Goal: Information Seeking & Learning: Learn about a topic

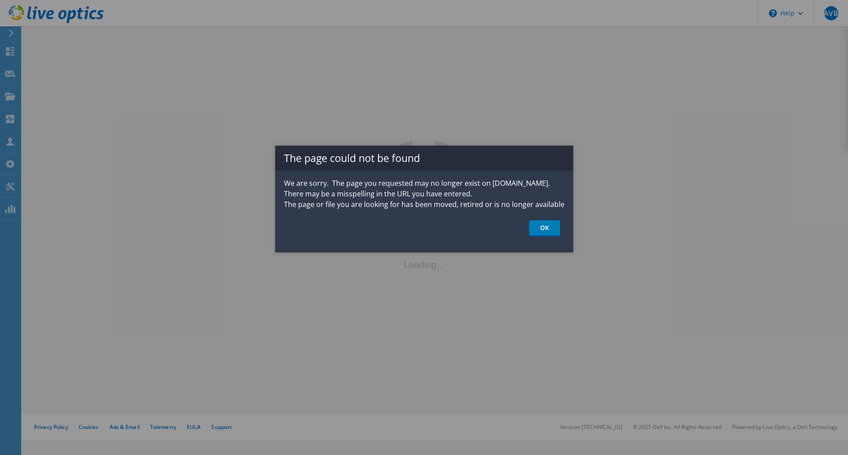
click at [551, 229] on link "OK" at bounding box center [544, 228] width 31 height 16
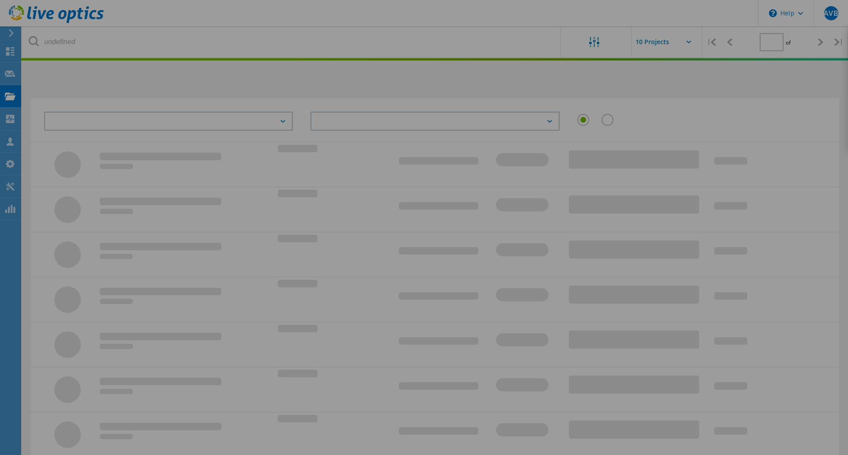
type input "1"
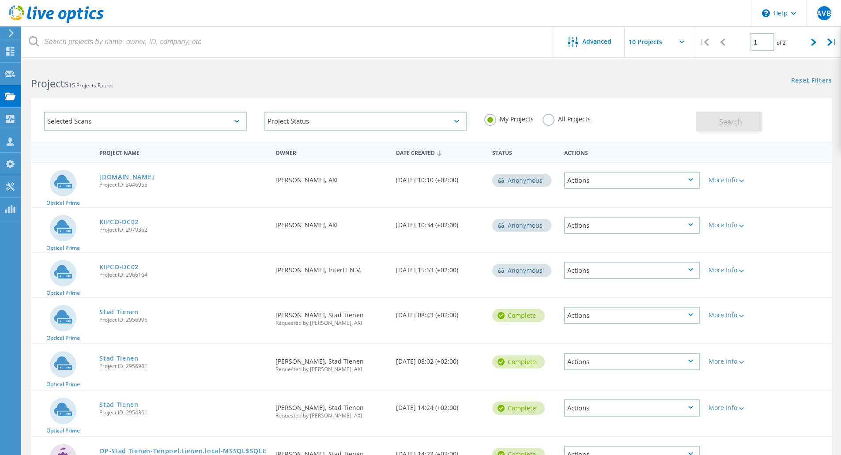
click at [123, 176] on link "[DOMAIN_NAME]" at bounding box center [126, 177] width 55 height 6
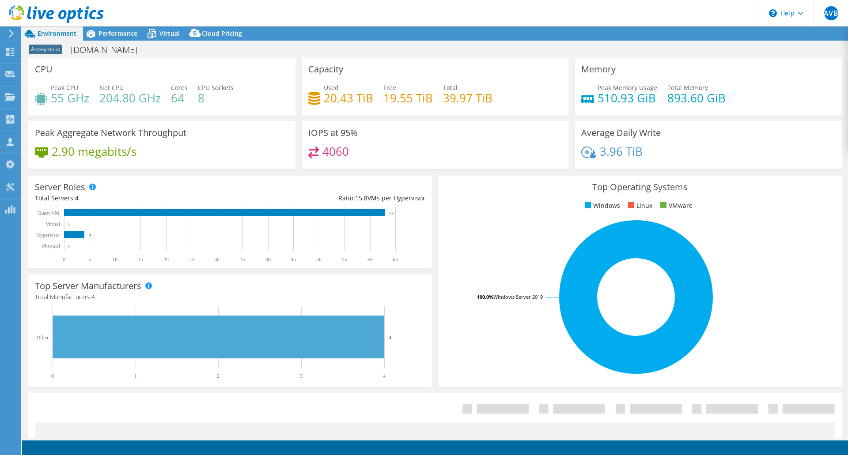
select select "EUFrankfurt"
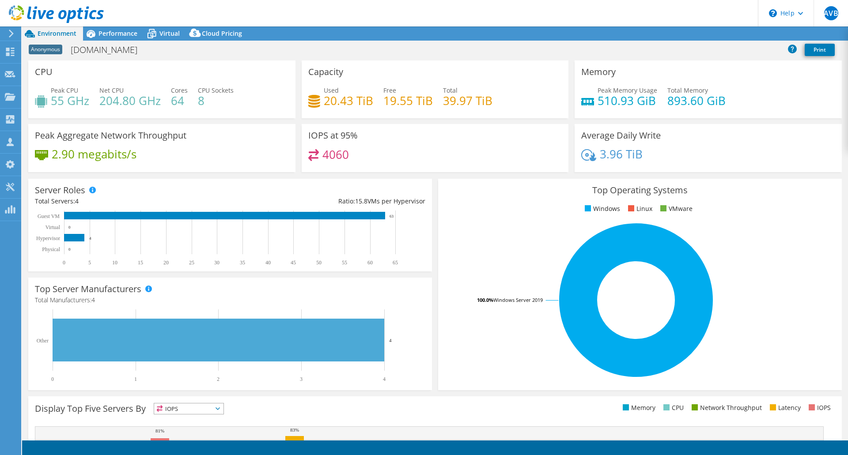
select select "EUR"
drag, startPoint x: 441, startPoint y: 103, endPoint x: 492, endPoint y: 106, distance: 50.4
click at [491, 106] on div "Used 20.43 TiB Free 19.55 TiB Total 39.97 TiB" at bounding box center [435, 100] width 254 height 29
click at [492, 106] on div "Used 20.43 TiB Free 19.55 TiB Total 39.97 TiB" at bounding box center [435, 100] width 254 height 29
drag, startPoint x: 488, startPoint y: 106, endPoint x: 441, endPoint y: 99, distance: 47.7
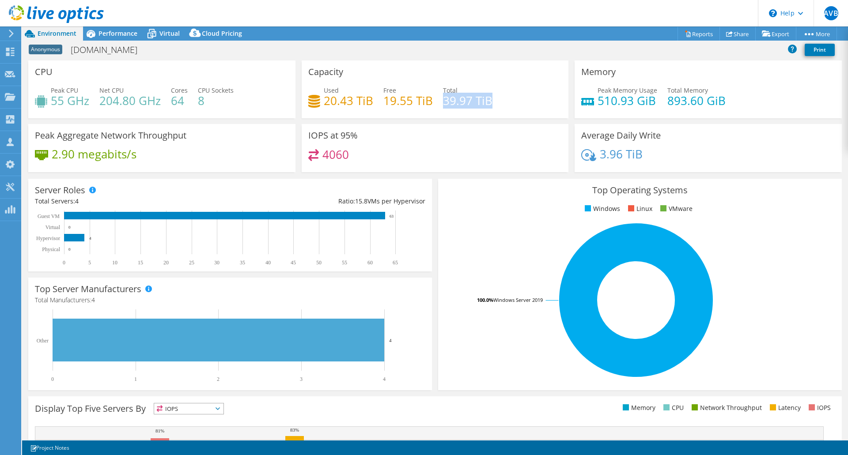
click at [441, 99] on div "Used 20.43 TiB Free 19.55 TiB Total 39.97 TiB" at bounding box center [435, 100] width 254 height 29
click at [443, 99] on h4 "39.97 TiB" at bounding box center [467, 101] width 49 height 10
drag, startPoint x: 441, startPoint y: 99, endPoint x: 499, endPoint y: 98, distance: 58.3
click at [499, 98] on div "Used 20.43 TiB Free 19.55 TiB Total 39.97 TiB" at bounding box center [435, 100] width 254 height 29
click at [405, 101] on h4 "19.55 TiB" at bounding box center [407, 101] width 49 height 10
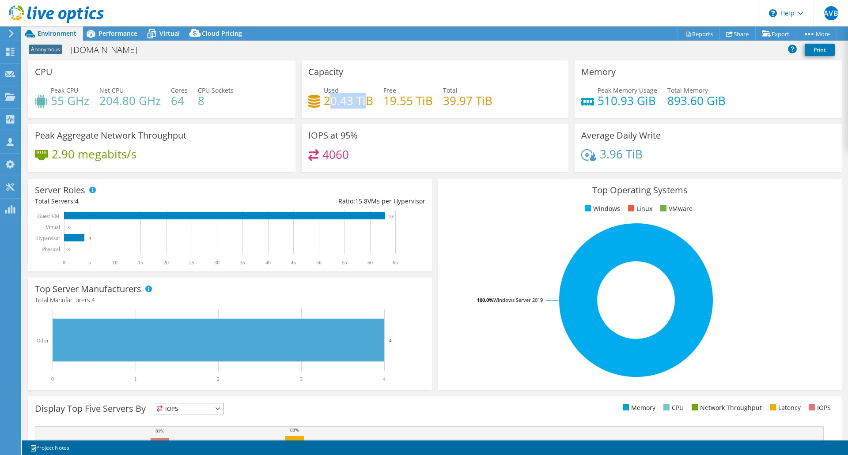
drag, startPoint x: 329, startPoint y: 106, endPoint x: 365, endPoint y: 103, distance: 35.9
click at [365, 103] on h4 "20.43 TiB" at bounding box center [348, 101] width 49 height 10
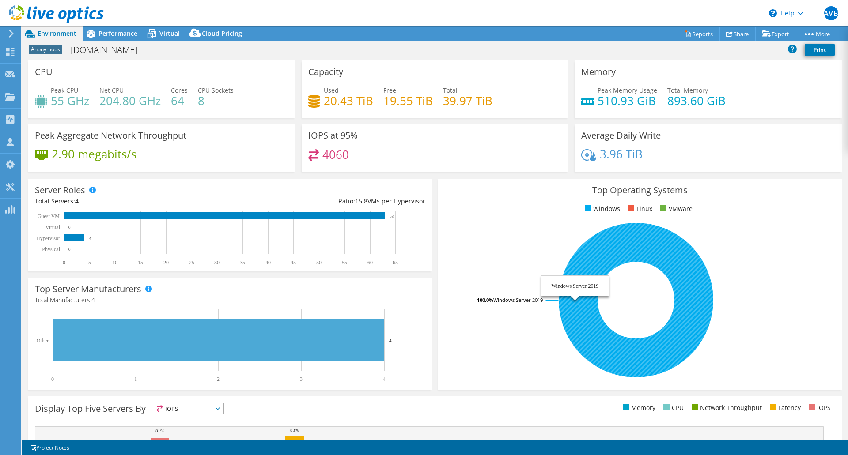
click at [494, 302] on tspan "Windows Server 2019" at bounding box center [517, 300] width 49 height 7
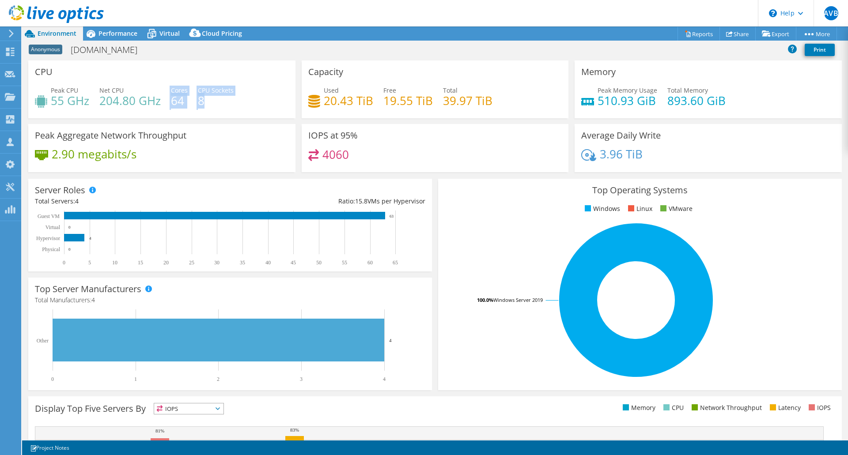
drag, startPoint x: 180, startPoint y: 93, endPoint x: 214, endPoint y: 100, distance: 35.2
click at [214, 100] on div "Peak CPU 55 GHz Net CPU 204.80 GHz Cores 64 CPU Sockets 8" at bounding box center [162, 100] width 254 height 29
click at [215, 100] on h4 "8" at bounding box center [216, 101] width 36 height 10
click at [185, 90] on span "Cores" at bounding box center [179, 90] width 17 height 8
click at [156, 91] on div "Net CPU 204.80 GHz" at bounding box center [129, 96] width 61 height 20
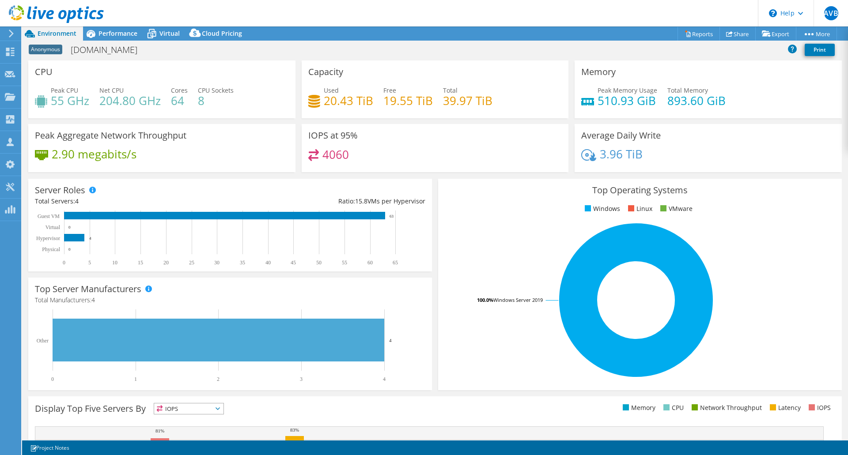
click at [394, 102] on h4 "19.55 TiB" at bounding box center [407, 101] width 49 height 10
drag, startPoint x: 87, startPoint y: 160, endPoint x: 150, endPoint y: 160, distance: 63.2
click at [150, 160] on div "2.90 megabits/s" at bounding box center [162, 158] width 254 height 19
click at [349, 144] on div "IOPS at 95% 4060" at bounding box center [435, 148] width 267 height 48
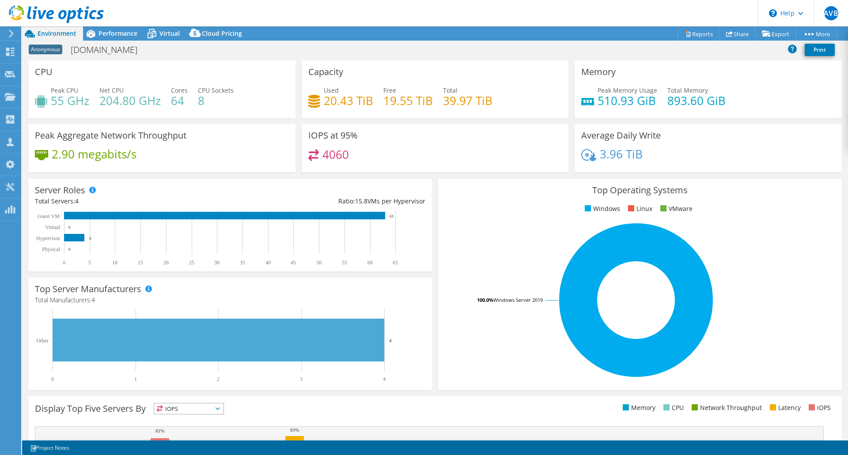
click at [339, 131] on h3 "IOPS at 95%" at bounding box center [332, 136] width 49 height 10
click at [339, 132] on h3 "IOPS at 95%" at bounding box center [332, 136] width 49 height 10
drag, startPoint x: 176, startPoint y: 127, endPoint x: 172, endPoint y: 124, distance: 4.8
click at [176, 127] on div "Peak Aggregate Network Throughput 2.90 megabits/s" at bounding box center [161, 148] width 267 height 48
click at [105, 28] on div "Performance" at bounding box center [113, 33] width 61 height 14
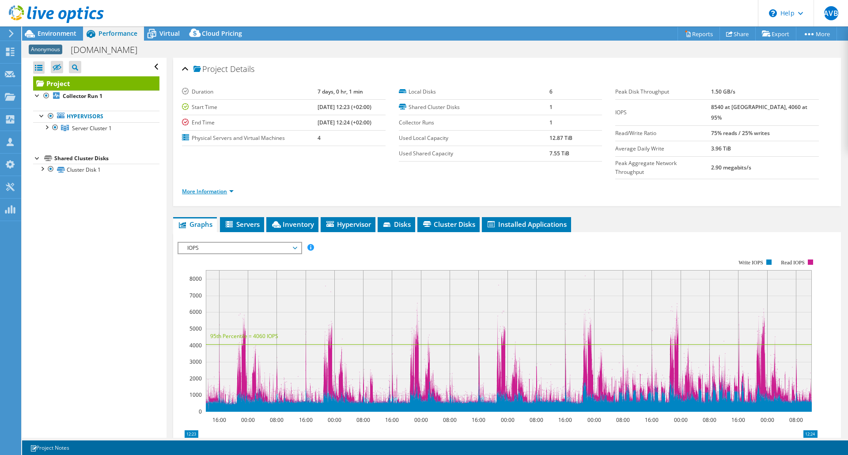
click at [210, 188] on link "More Information" at bounding box center [208, 192] width 52 height 8
click at [232, 188] on link "More Information" at bounding box center [208, 192] width 52 height 8
click at [216, 188] on link "More Information" at bounding box center [208, 192] width 52 height 8
drag, startPoint x: 734, startPoint y: 107, endPoint x: 797, endPoint y: 111, distance: 62.8
click at [797, 111] on td "8540 at [GEOGRAPHIC_DATA], 4060 at 95%" at bounding box center [765, 112] width 108 height 26
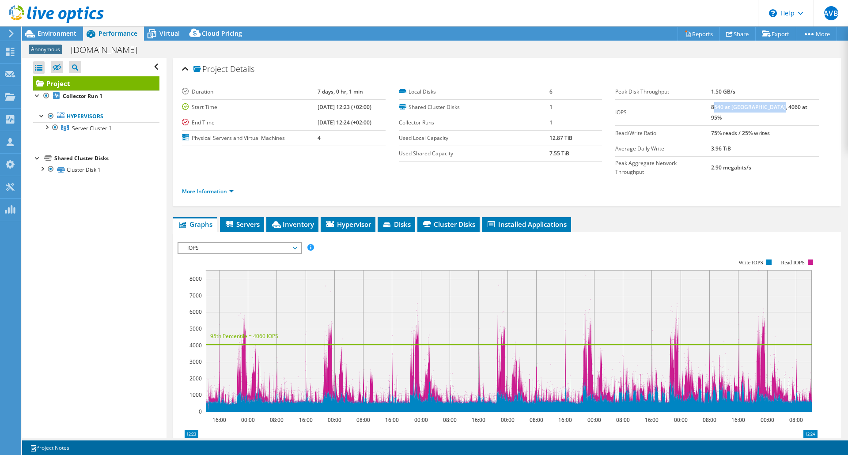
click at [797, 111] on td "8540 at [GEOGRAPHIC_DATA], 4060 at 95%" at bounding box center [765, 112] width 108 height 26
drag, startPoint x: 797, startPoint y: 108, endPoint x: 740, endPoint y: 108, distance: 57.0
click at [740, 108] on td "8540 at [GEOGRAPHIC_DATA], 4060 at 95%" at bounding box center [765, 112] width 108 height 26
click at [740, 108] on b "8540 at [GEOGRAPHIC_DATA], 4060 at 95%" at bounding box center [759, 112] width 96 height 18
drag, startPoint x: 731, startPoint y: 107, endPoint x: 796, endPoint y: 109, distance: 65.8
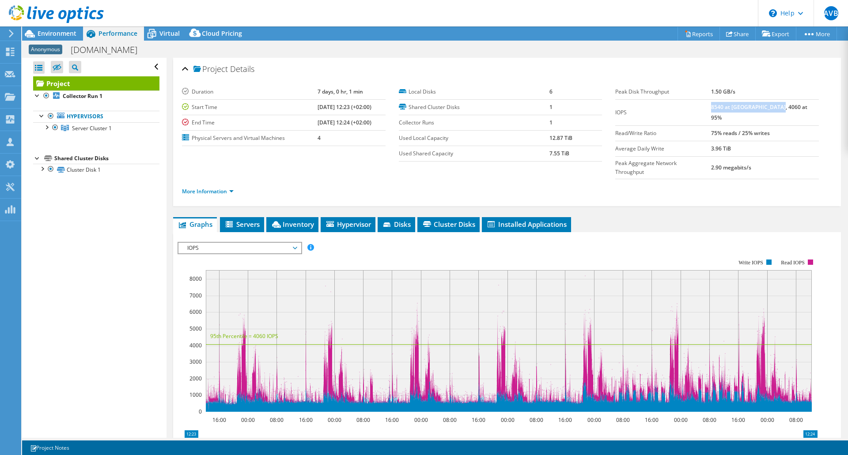
click at [796, 109] on td "8540 at [GEOGRAPHIC_DATA], 4060 at 95%" at bounding box center [765, 112] width 108 height 26
click at [730, 108] on b "8540 at [GEOGRAPHIC_DATA], 4060 at 95%" at bounding box center [759, 112] width 96 height 18
click at [749, 108] on b "8540 at [GEOGRAPHIC_DATA], 4060 at 95%" at bounding box center [759, 112] width 96 height 18
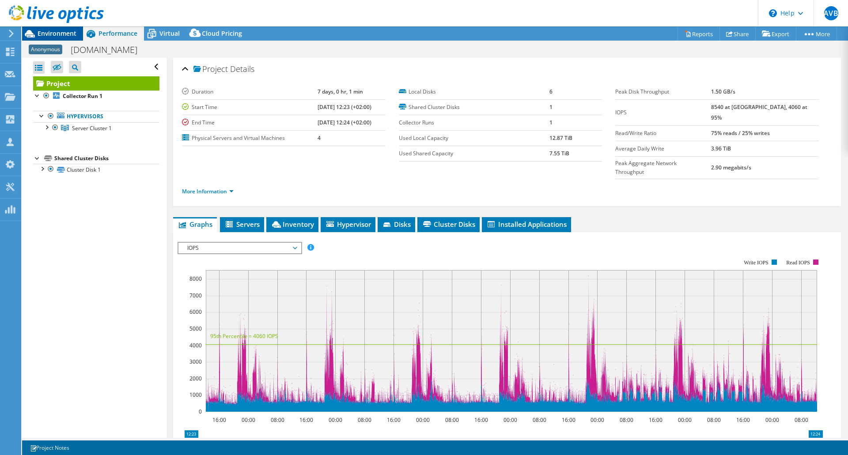
click at [58, 33] on span "Environment" at bounding box center [57, 33] width 39 height 8
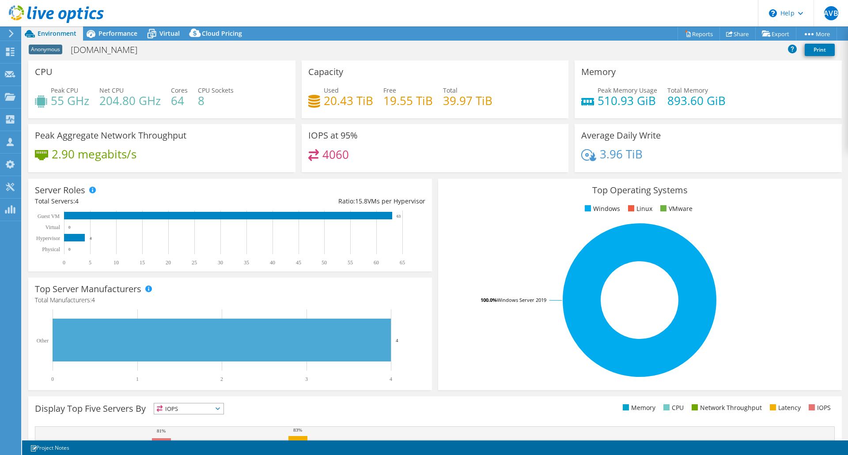
click at [209, 99] on h4 "8" at bounding box center [216, 101] width 36 height 10
click at [74, 246] on rect at bounding box center [230, 238] width 390 height 55
click at [117, 35] on span "Performance" at bounding box center [117, 33] width 39 height 8
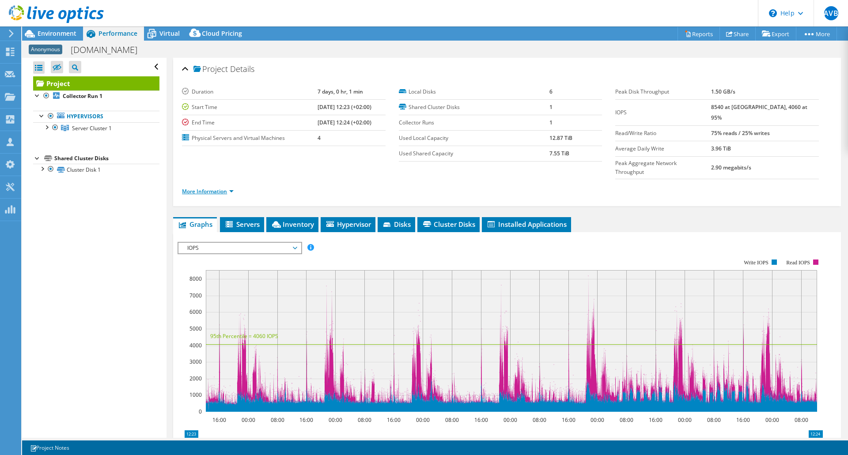
click at [209, 188] on link "More Information" at bounding box center [208, 192] width 52 height 8
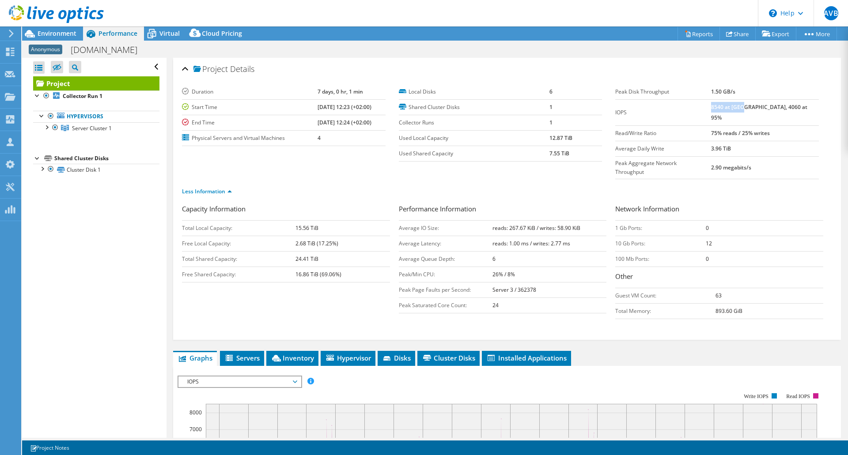
drag, startPoint x: 731, startPoint y: 110, endPoint x: 763, endPoint y: 110, distance: 32.2
click at [763, 110] on b "8540 at [GEOGRAPHIC_DATA], 4060 at 95%" at bounding box center [759, 112] width 96 height 18
click at [763, 109] on b "8540 at [GEOGRAPHIC_DATA], 4060 at 95%" at bounding box center [759, 112] width 96 height 18
click at [730, 107] on b "8540 at [GEOGRAPHIC_DATA], 4060 at 95%" at bounding box center [759, 112] width 96 height 18
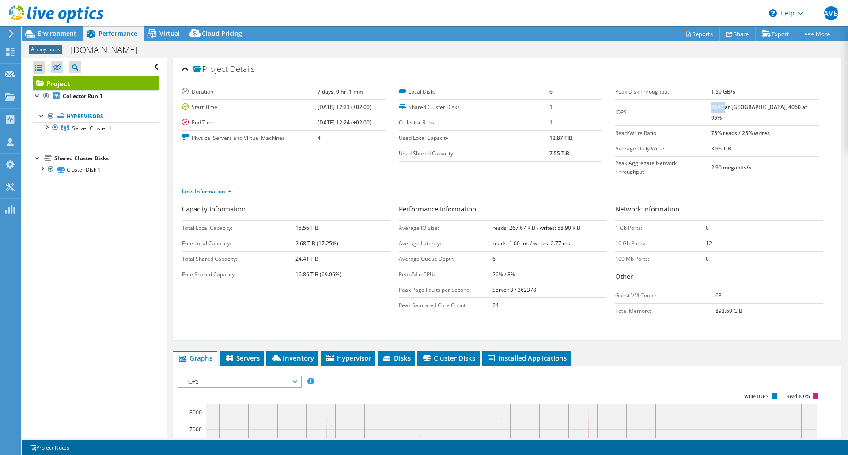
click at [739, 106] on b "8540 at [GEOGRAPHIC_DATA], 4060 at 95%" at bounding box center [759, 112] width 96 height 18
click at [168, 31] on span "Virtual" at bounding box center [169, 33] width 20 height 8
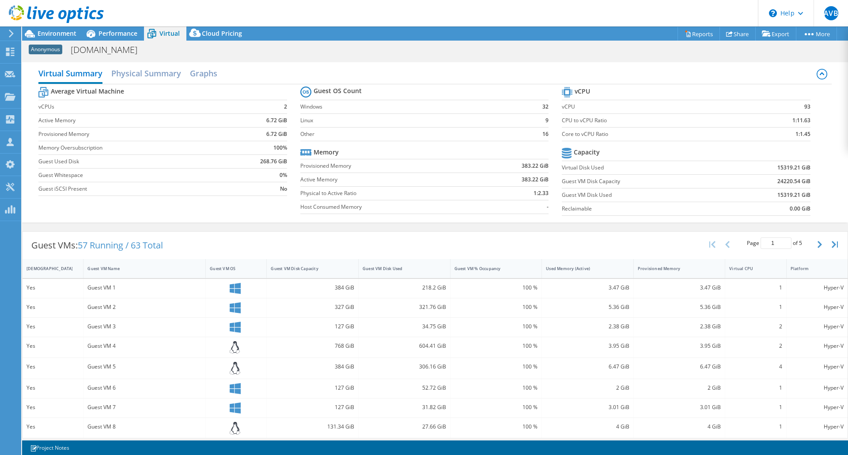
click at [705, 85] on tr "vCPU" at bounding box center [686, 92] width 248 height 15
click at [564, 135] on label "Core to vCPU Ratio" at bounding box center [653, 134] width 183 height 9
drag, startPoint x: 567, startPoint y: 135, endPoint x: 589, endPoint y: 135, distance: 21.6
click at [589, 135] on label "Core to vCPU Ratio" at bounding box center [653, 134] width 183 height 9
click at [599, 133] on label "Core to vCPU Ratio" at bounding box center [653, 134] width 183 height 9
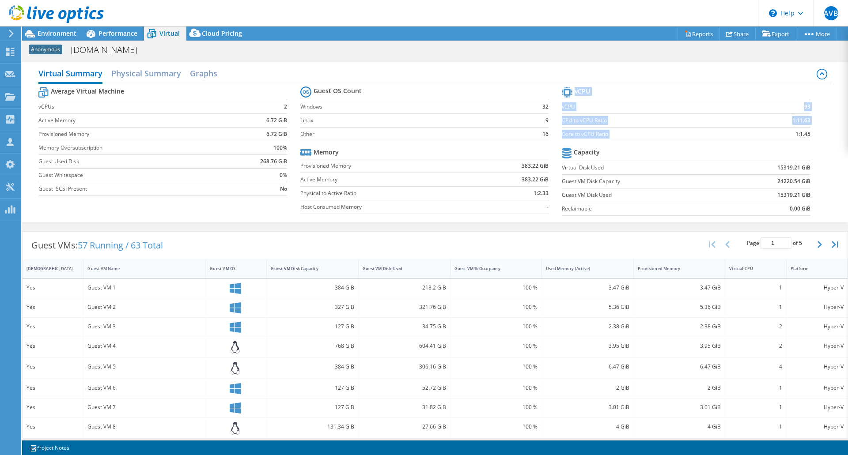
drag, startPoint x: 787, startPoint y: 136, endPoint x: 807, endPoint y: 136, distance: 19.9
click at [807, 136] on section "vCPU vCPU 93 CPU to vCPU Ratio 1:11.63 Core to vCPU Ratio 1:1.45 Capacity Virtu…" at bounding box center [692, 153] width 261 height 136
drag, startPoint x: 802, startPoint y: 136, endPoint x: 795, endPoint y: 135, distance: 7.6
click at [795, 135] on b "1:1.45" at bounding box center [802, 134] width 15 height 9
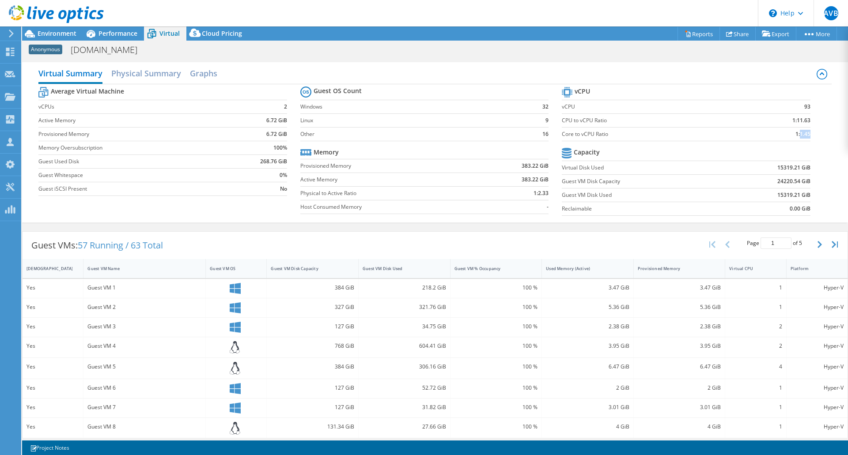
click at [795, 135] on b "1:1.45" at bounding box center [802, 134] width 15 height 9
drag, startPoint x: 804, startPoint y: 136, endPoint x: 795, endPoint y: 135, distance: 8.9
click at [795, 135] on b "1:1.45" at bounding box center [802, 134] width 15 height 9
click at [799, 130] on b "1:1.45" at bounding box center [802, 134] width 15 height 9
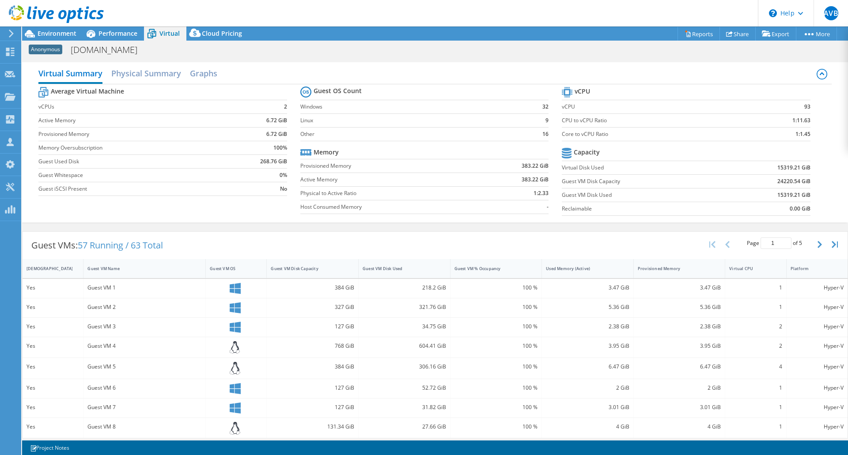
click at [802, 136] on b "1:1.45" at bounding box center [802, 134] width 15 height 9
click at [809, 136] on section "vCPU vCPU 93 CPU to vCPU Ratio 1:11.63 Core to vCPU Ratio 1:1.45 Capacity Virtu…" at bounding box center [692, 153] width 261 height 136
drag, startPoint x: 770, startPoint y: 196, endPoint x: 789, endPoint y: 196, distance: 19.0
click at [789, 196] on td "15319.21 GiB" at bounding box center [767, 195] width 86 height 14
click at [790, 196] on b "15319.21 GiB" at bounding box center [793, 195] width 33 height 9
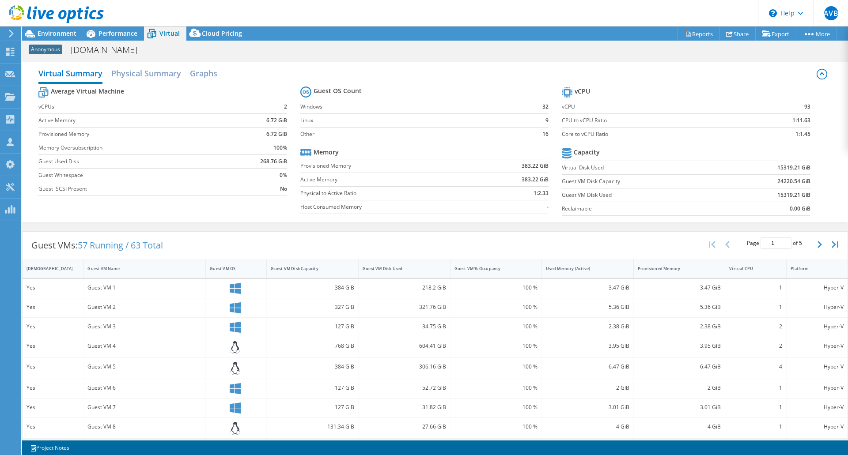
click at [755, 191] on td "15319.21 GiB" at bounding box center [767, 195] width 86 height 14
click at [99, 34] on span "Performance" at bounding box center [117, 33] width 39 height 8
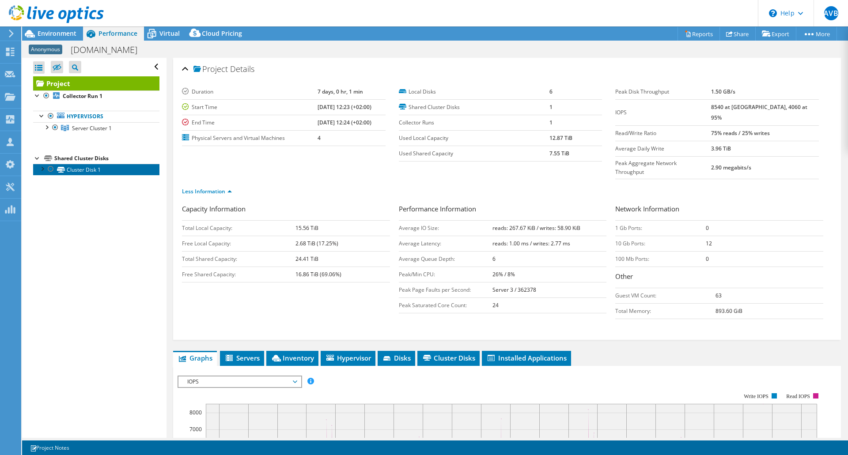
click at [64, 169] on icon at bounding box center [61, 170] width 8 height 6
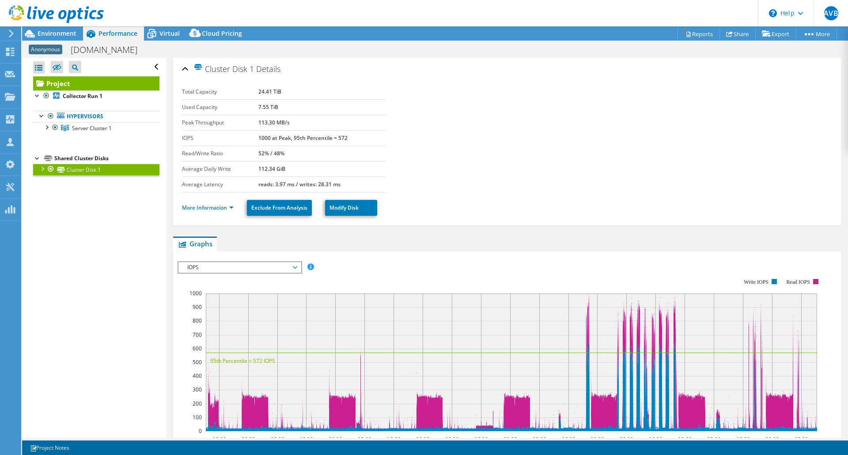
click at [38, 167] on div at bounding box center [42, 168] width 9 height 9
click at [229, 213] on ul "More Information Exclude From Analysis Modify Disk" at bounding box center [507, 207] width 650 height 18
click at [231, 206] on link "More Information" at bounding box center [208, 208] width 52 height 8
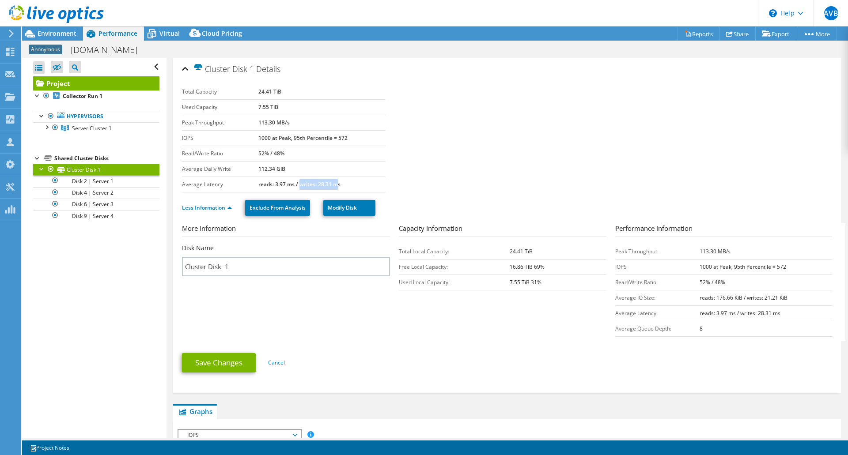
drag, startPoint x: 299, startPoint y: 186, endPoint x: 335, endPoint y: 188, distance: 36.3
click at [335, 188] on td "reads: 3.97 ms / writes: 28.31 ms" at bounding box center [321, 184] width 127 height 15
click at [338, 182] on b "reads: 3.97 ms / writes: 28.31 ms" at bounding box center [299, 185] width 82 height 8
click at [163, 30] on span "Virtual" at bounding box center [169, 33] width 20 height 8
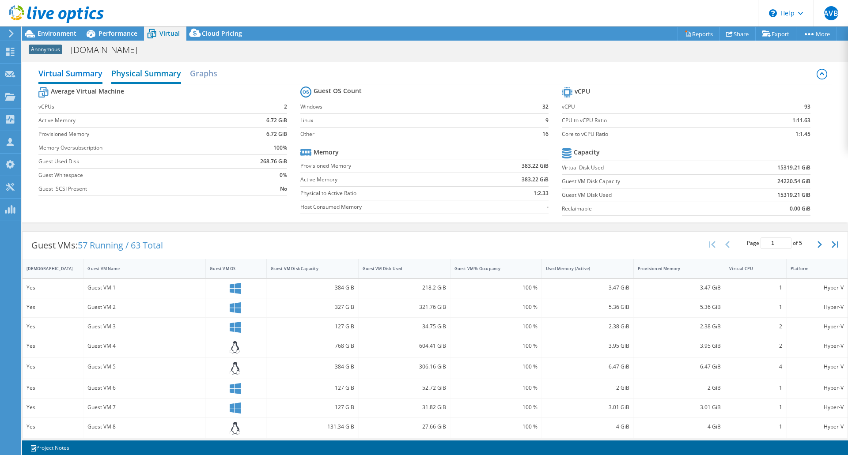
click at [152, 73] on h2 "Physical Summary" at bounding box center [146, 73] width 70 height 19
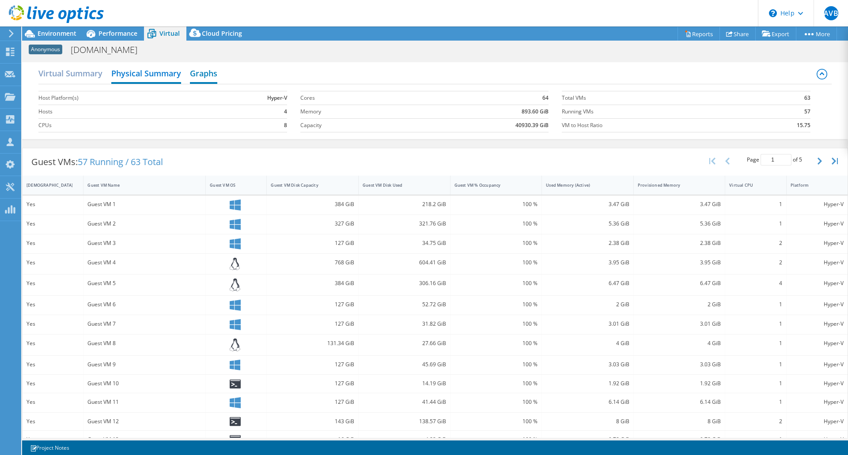
click at [206, 76] on h2 "Graphs" at bounding box center [203, 73] width 27 height 19
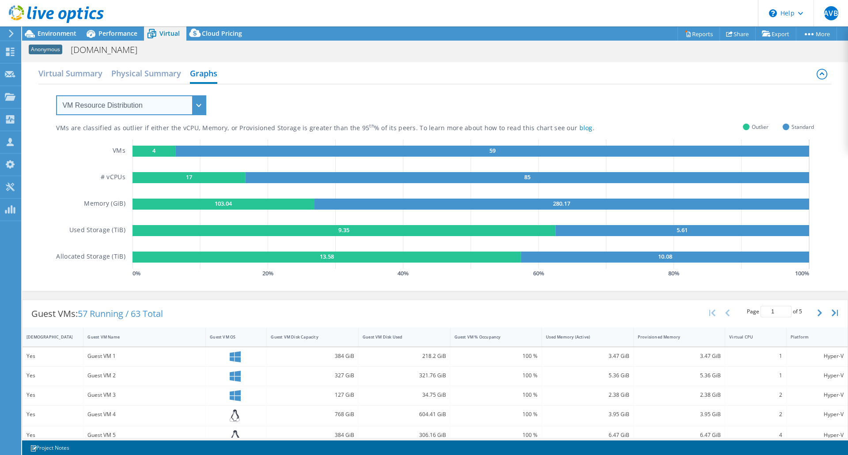
click at [201, 108] on select "VM Resource Distribution Provisioning Contrast Over Provisioning" at bounding box center [131, 105] width 150 height 20
select select "Over Provisioning"
click at [56, 95] on select "VM Resource Distribution Provisioning Contrast Over Provisioning" at bounding box center [131, 105] width 150 height 20
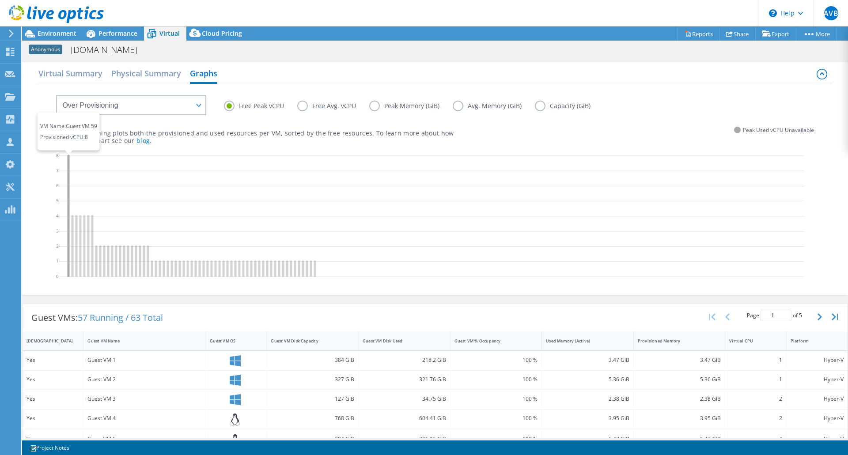
click at [68, 163] on icon at bounding box center [69, 216] width 2 height 122
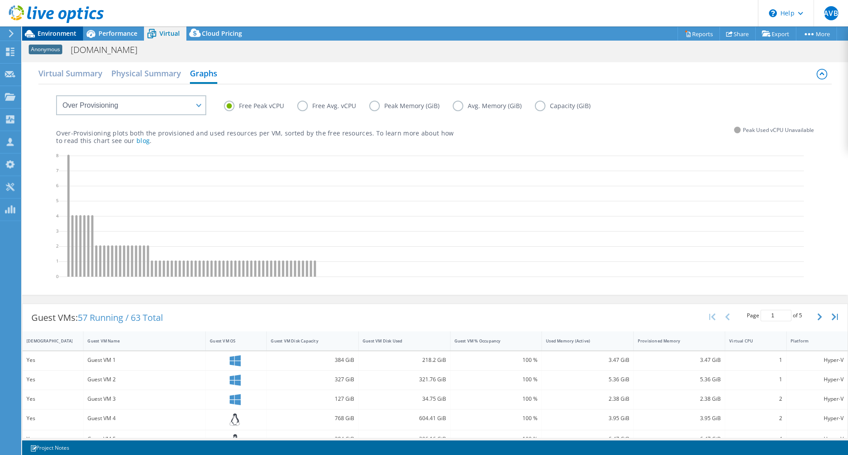
click at [54, 32] on span "Environment" at bounding box center [57, 33] width 39 height 8
